Goal: Communication & Community: Answer question/provide support

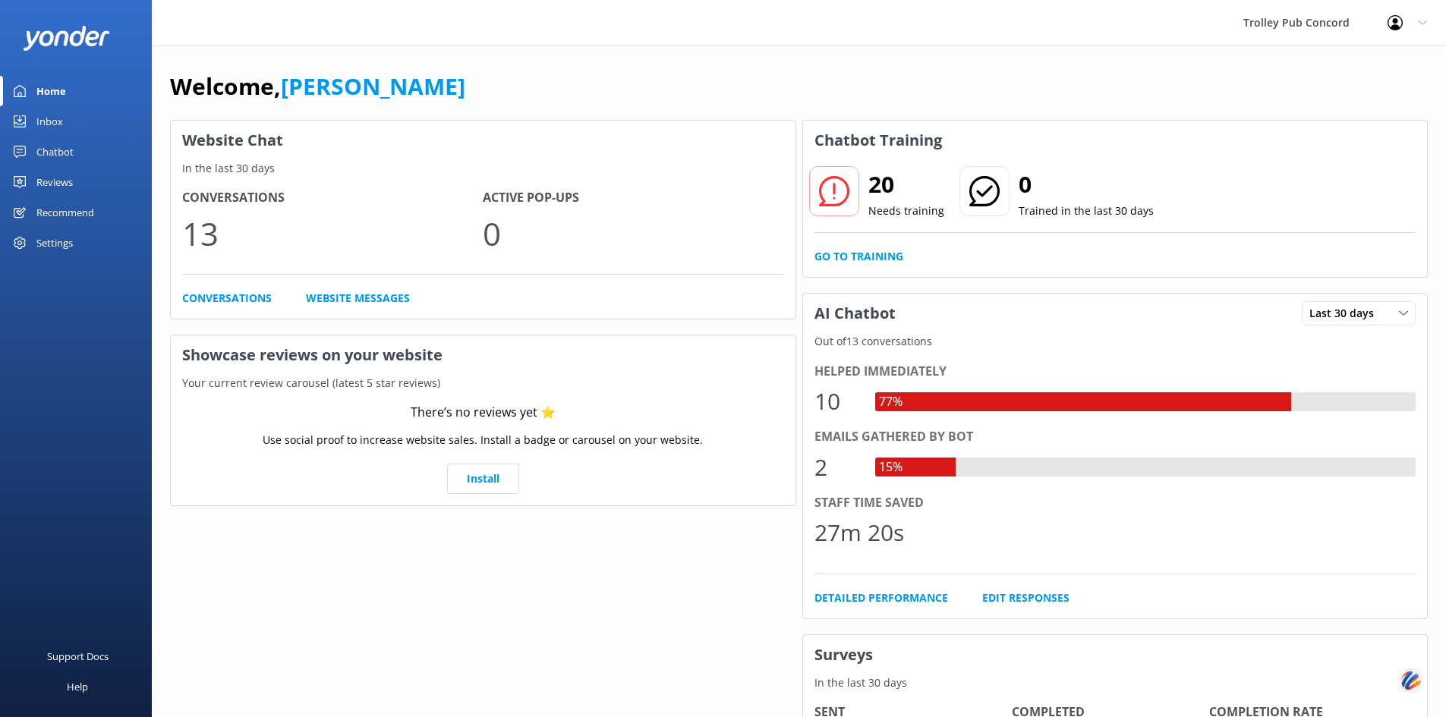
click at [239, 197] on h4 "Conversations" at bounding box center [332, 198] width 301 height 20
click at [231, 300] on link "Conversations" at bounding box center [227, 298] width 90 height 17
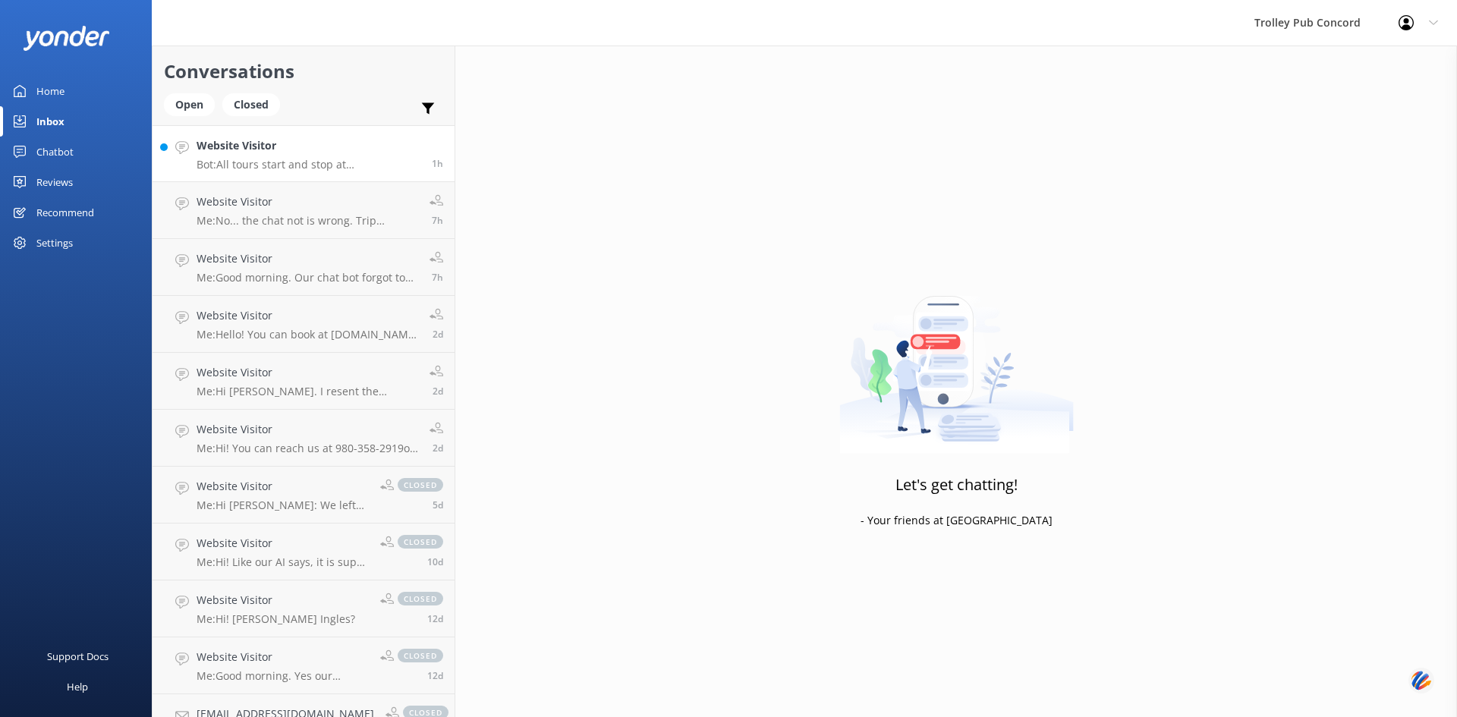
click at [279, 140] on h4 "Website Visitor" at bounding box center [309, 145] width 224 height 17
